Goal: Book appointment/travel/reservation

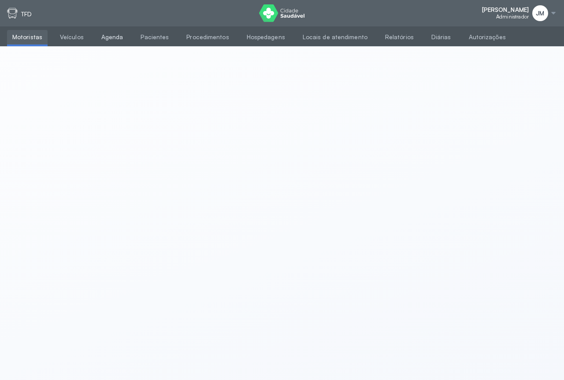
click at [97, 36] on link "Agenda" at bounding box center [112, 37] width 33 height 15
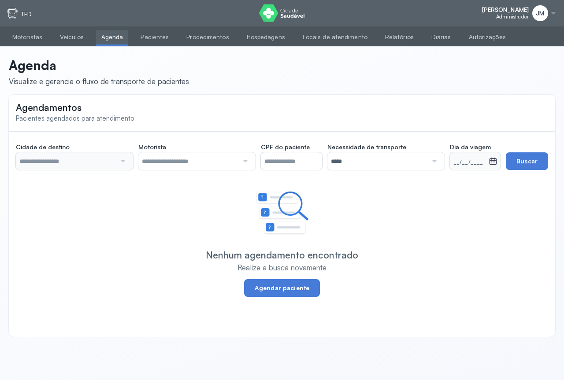
click at [122, 159] on div at bounding box center [122, 161] width 12 height 18
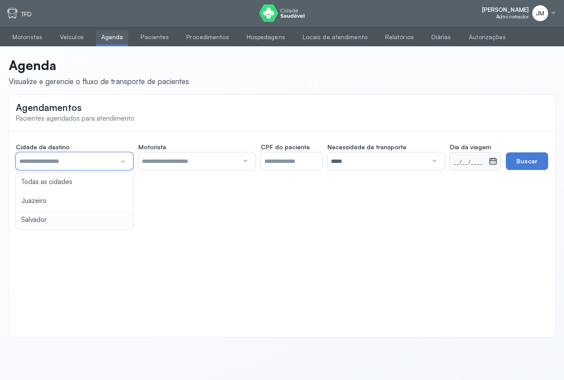
click at [43, 200] on div "Cidade de destino Todas as cidades [GEOGRAPHIC_DATA] Salvador Motorista Todos o…" at bounding box center [282, 166] width 546 height 68
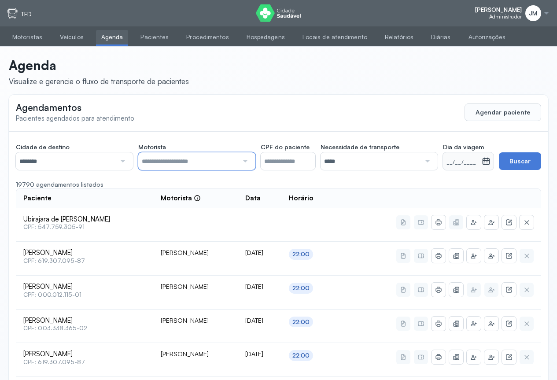
click at [237, 165] on input "text" at bounding box center [188, 161] width 100 height 18
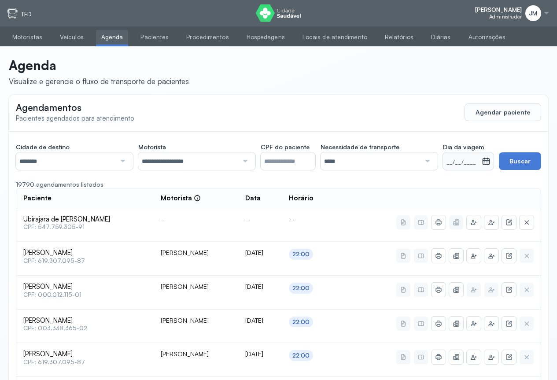
click at [432, 161] on div "*****" at bounding box center [379, 161] width 117 height 18
drag, startPoint x: 349, startPoint y: 199, endPoint x: 429, endPoint y: 178, distance: 82.4
click at [517, 160] on button "Buscar" at bounding box center [520, 161] width 42 height 18
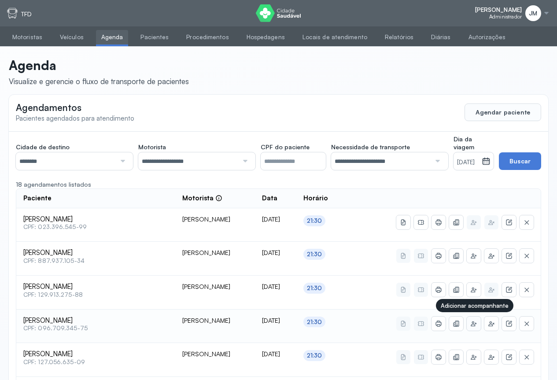
click at [472, 326] on icon at bounding box center [473, 326] width 4 height 0
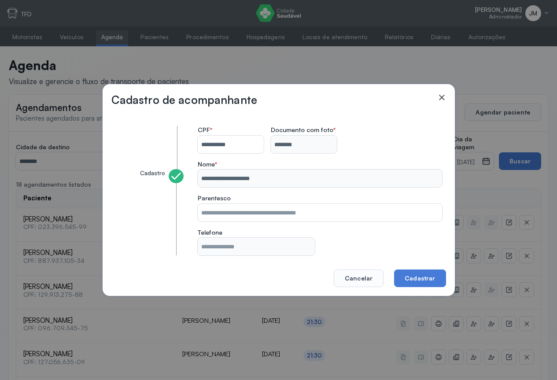
click at [444, 98] on icon at bounding box center [441, 97] width 9 height 9
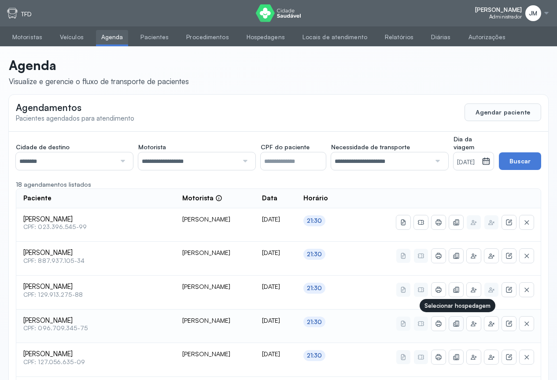
click at [453, 319] on button at bounding box center [456, 324] width 14 height 14
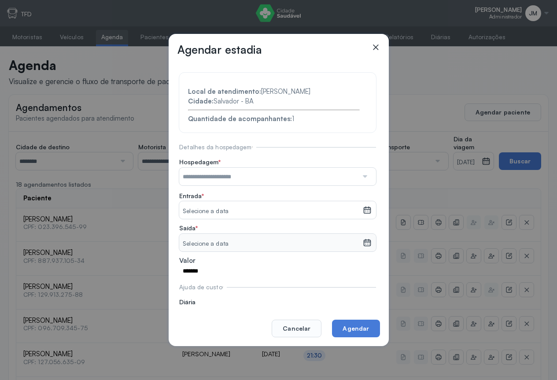
click at [359, 174] on div at bounding box center [364, 177] width 13 height 18
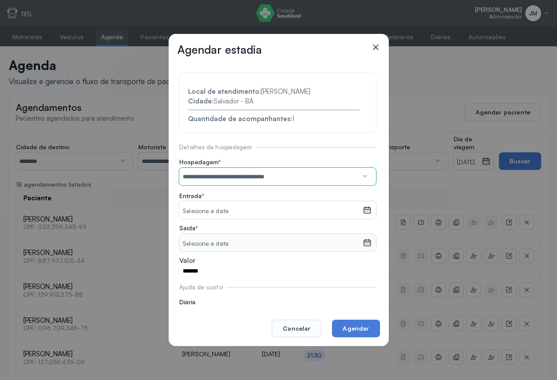
click at [236, 218] on section "**********" at bounding box center [277, 199] width 197 height 253
click at [363, 208] on icon at bounding box center [367, 210] width 9 height 9
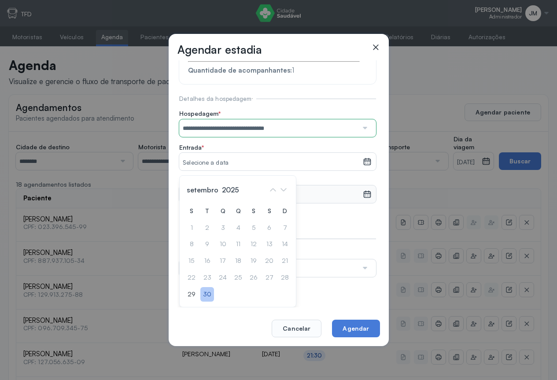
click at [207, 292] on div "30" at bounding box center [207, 294] width 14 height 15
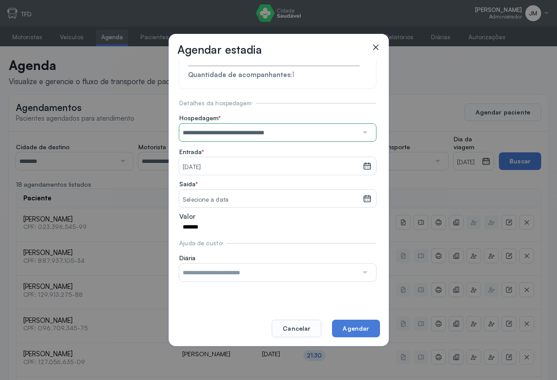
scroll to position [27, 0]
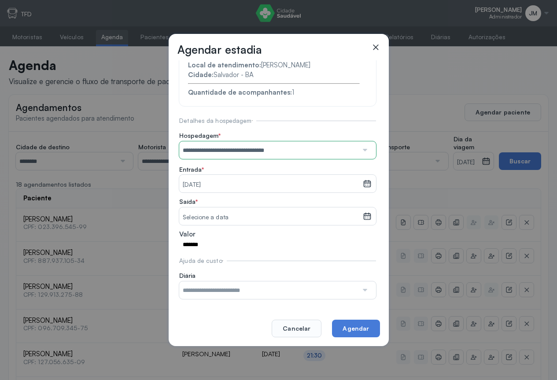
click at [363, 213] on icon at bounding box center [366, 216] width 7 height 7
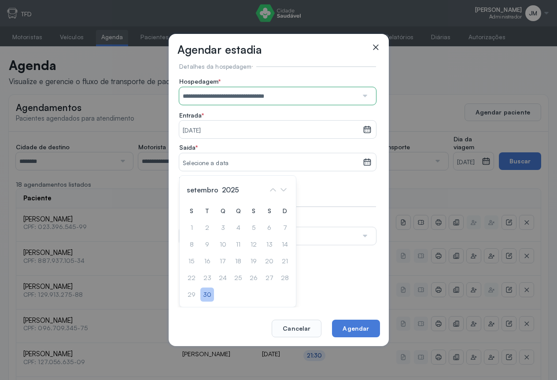
click at [209, 292] on div "30" at bounding box center [207, 295] width 14 height 15
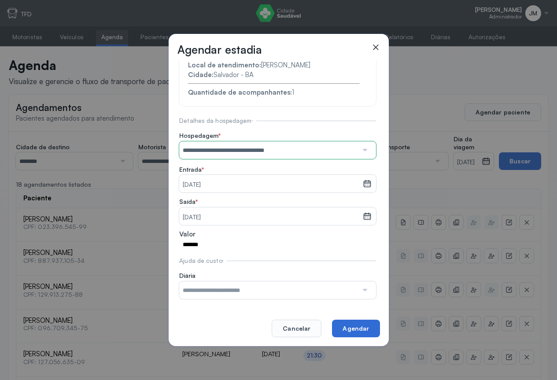
click at [359, 325] on button "Agendar" at bounding box center [356, 329] width 48 height 18
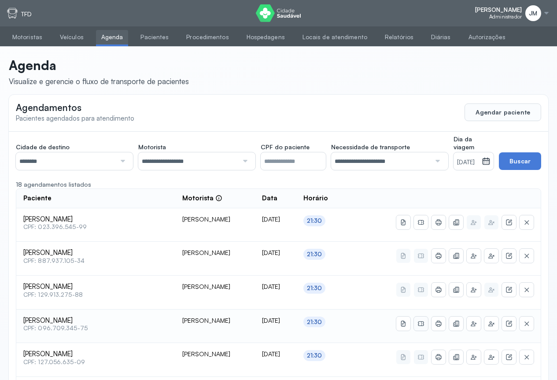
click at [424, 321] on icon at bounding box center [421, 323] width 7 height 7
click at [439, 323] on icon at bounding box center [438, 323] width 7 height 7
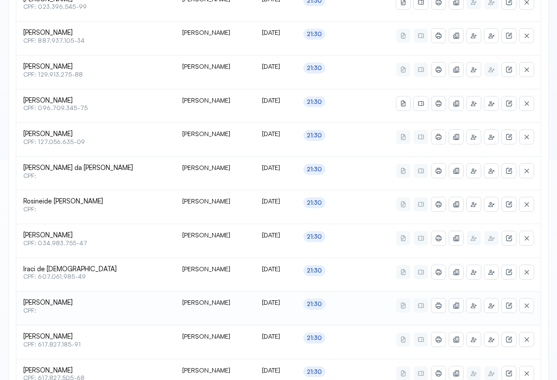
scroll to position [264, 0]
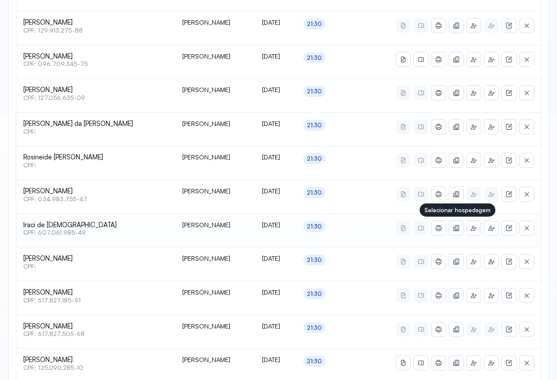
click at [459, 229] on icon at bounding box center [456, 228] width 7 height 7
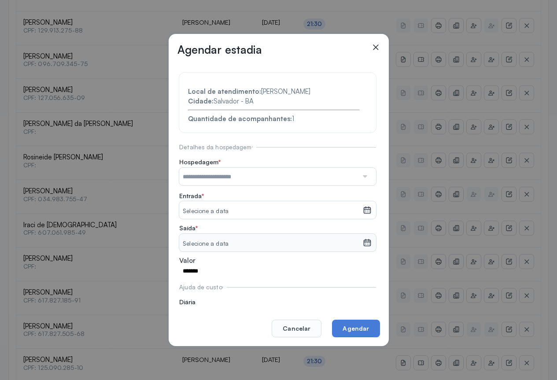
click at [358, 177] on div at bounding box center [364, 177] width 13 height 18
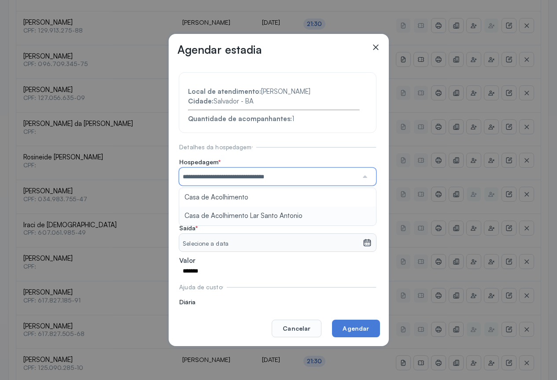
click at [263, 215] on section "**********" at bounding box center [277, 199] width 197 height 253
click at [363, 207] on icon at bounding box center [367, 210] width 9 height 9
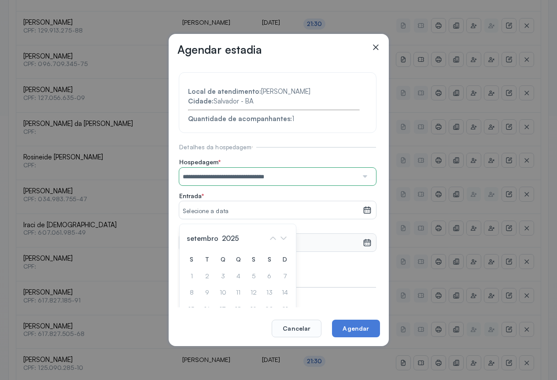
scroll to position [48, 0]
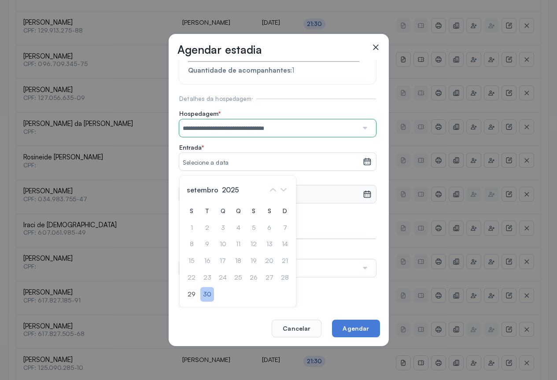
click at [208, 289] on div "30" at bounding box center [207, 294] width 14 height 15
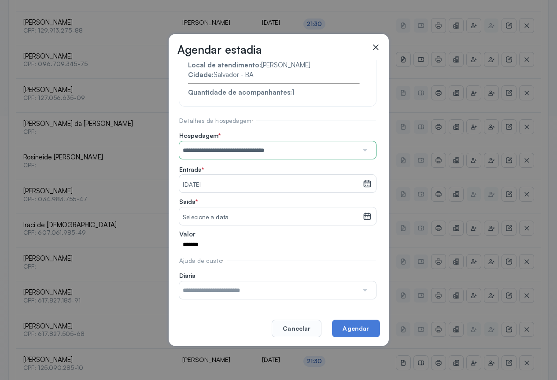
click at [363, 213] on icon at bounding box center [367, 216] width 9 height 9
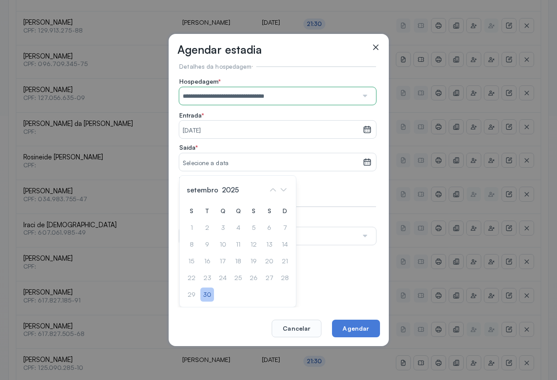
click at [210, 296] on div "30" at bounding box center [207, 295] width 14 height 15
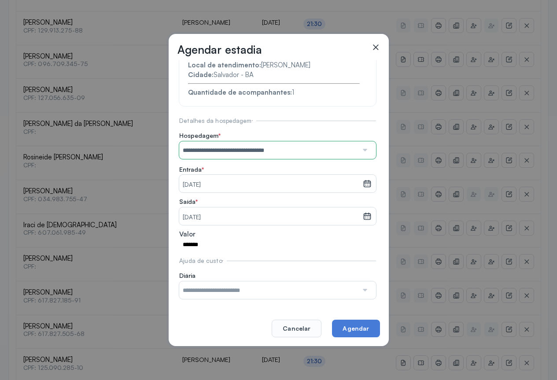
scroll to position [27, 0]
click at [362, 329] on button "Agendar" at bounding box center [356, 329] width 48 height 18
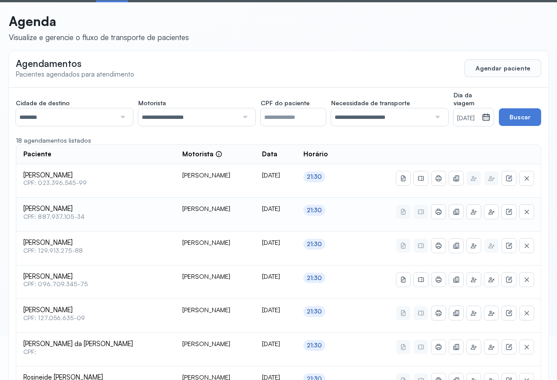
scroll to position [0, 0]
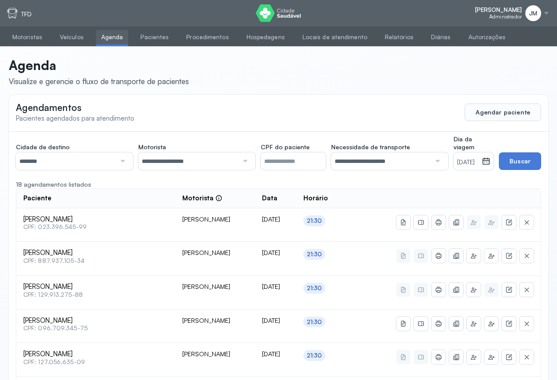
click at [199, 184] on div "18 agendamentos listados" at bounding box center [278, 185] width 525 height 8
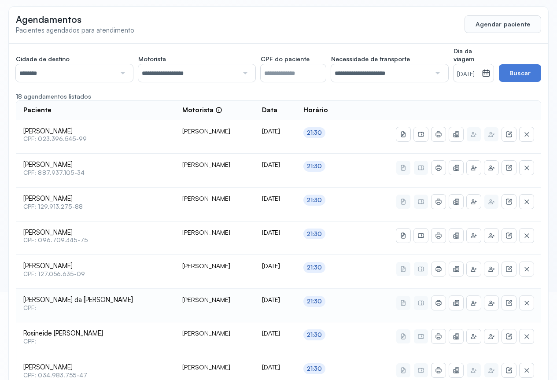
scroll to position [176, 0]
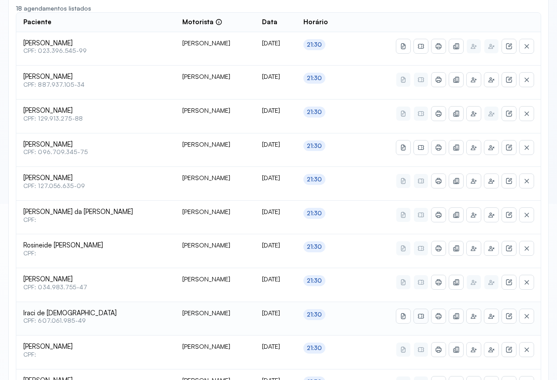
click at [422, 317] on icon at bounding box center [421, 316] width 7 height 7
click at [439, 317] on icon at bounding box center [439, 316] width 4 height 6
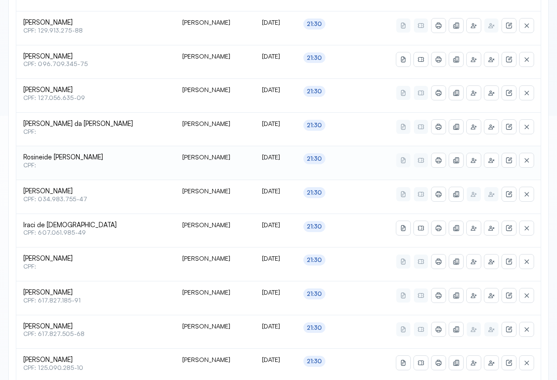
scroll to position [308, 0]
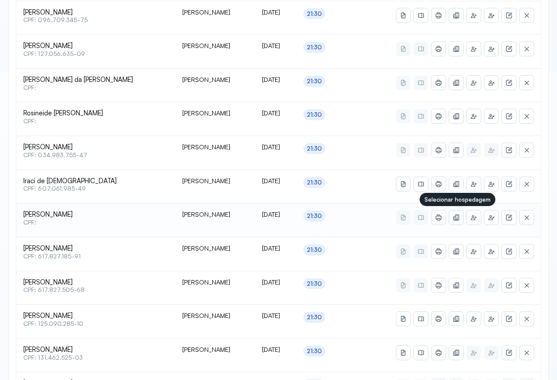
click at [456, 218] on icon at bounding box center [456, 217] width 7 height 7
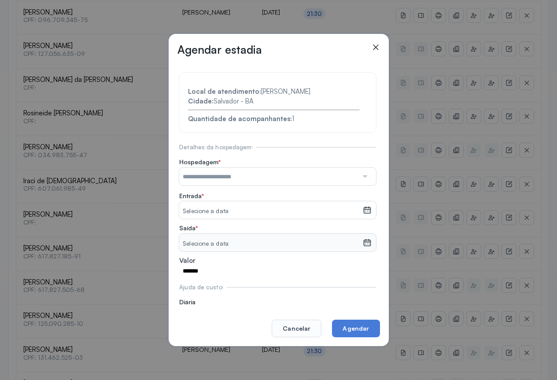
drag, startPoint x: 363, startPoint y: 180, endPoint x: 356, endPoint y: 182, distance: 6.5
click at [361, 181] on div at bounding box center [364, 177] width 13 height 18
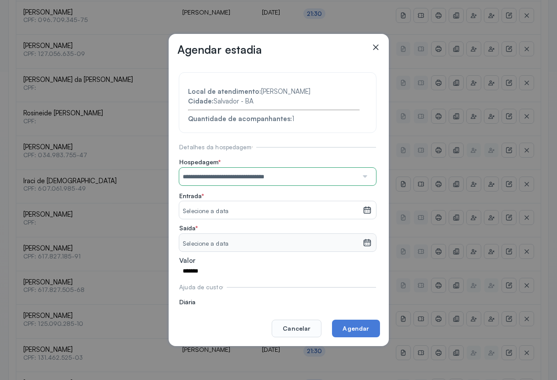
drag, startPoint x: 230, startPoint y: 211, endPoint x: 275, endPoint y: 205, distance: 45.3
click at [233, 211] on section "**********" at bounding box center [277, 199] width 197 height 253
click at [363, 214] on icon at bounding box center [367, 210] width 9 height 9
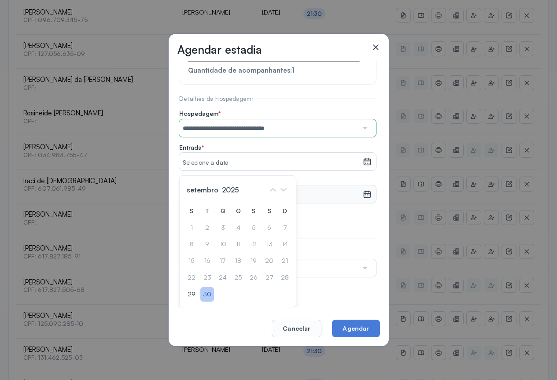
click at [206, 296] on div "30" at bounding box center [207, 294] width 14 height 15
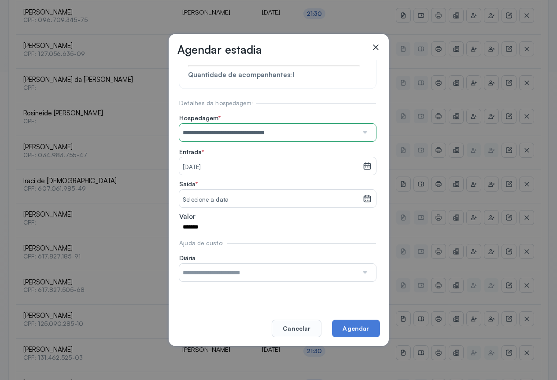
scroll to position [27, 0]
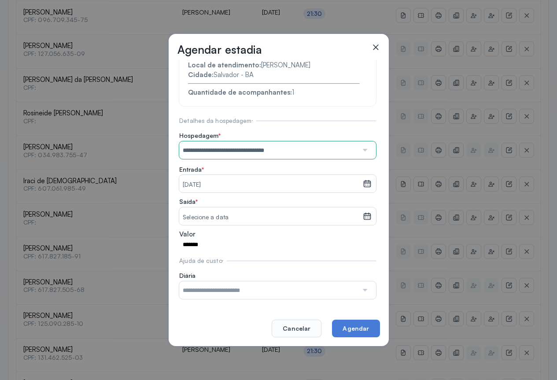
click at [363, 218] on icon at bounding box center [367, 216] width 9 height 9
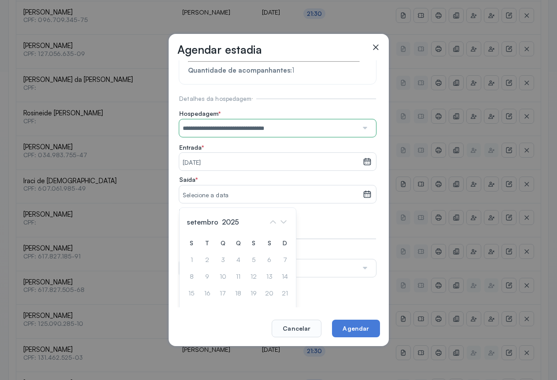
scroll to position [81, 0]
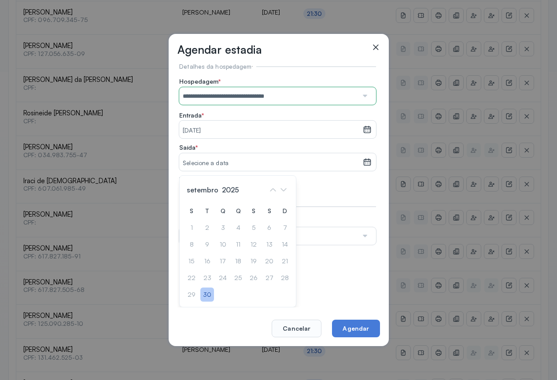
drag, startPoint x: 207, startPoint y: 295, endPoint x: 233, endPoint y: 291, distance: 25.9
click at [208, 295] on div "30" at bounding box center [207, 295] width 14 height 15
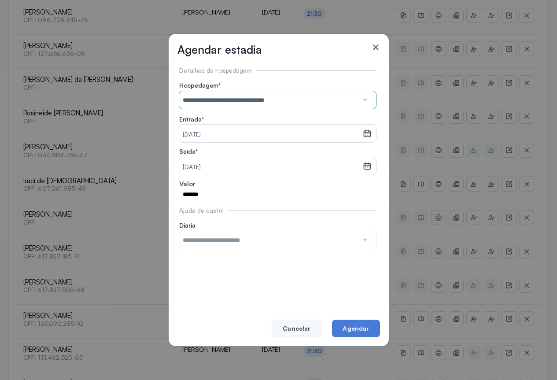
scroll to position [27, 0]
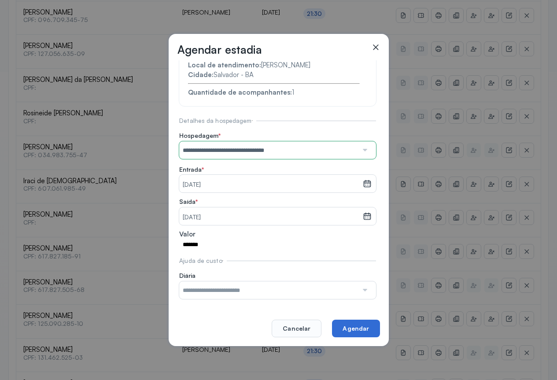
click at [356, 325] on button "Agendar" at bounding box center [356, 329] width 48 height 18
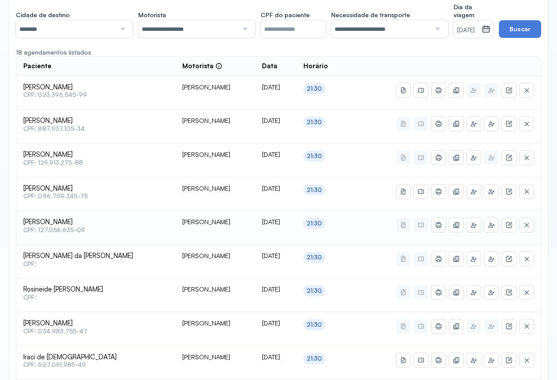
scroll to position [264, 0]
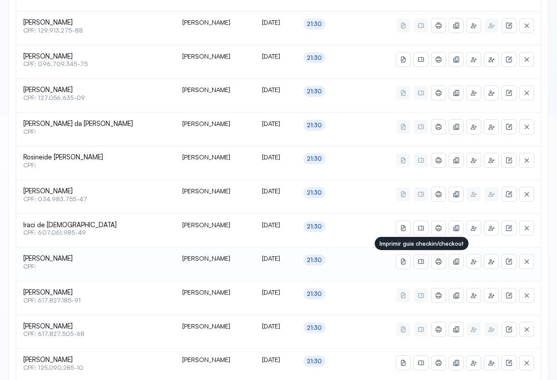
click at [422, 264] on icon at bounding box center [422, 262] width 0 height 4
click at [439, 262] on icon at bounding box center [438, 261] width 7 height 7
click at [509, 261] on icon at bounding box center [509, 261] width 7 height 7
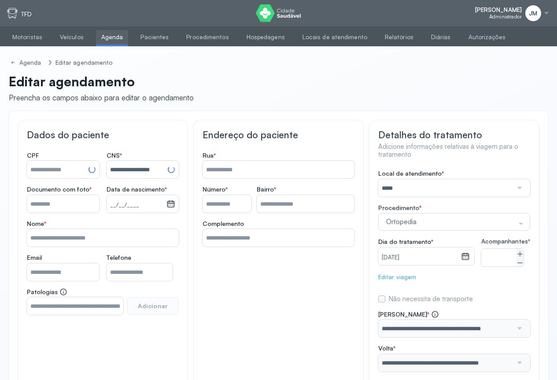
type input "**********"
type input "*******"
type input "**********"
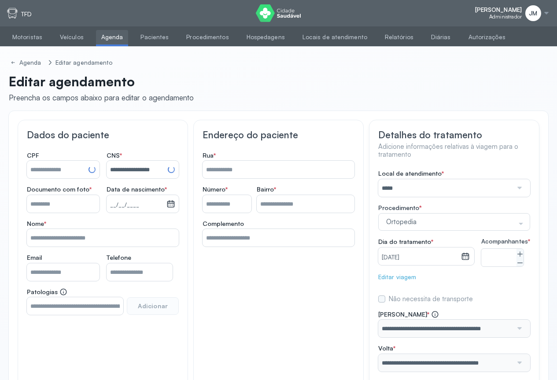
type input "***"
type input "**********"
click at [107, 39] on link "Agenda" at bounding box center [112, 37] width 33 height 15
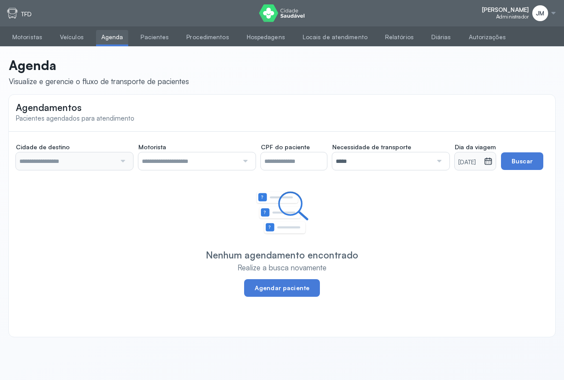
type input "********"
